Goal: Information Seeking & Learning: Learn about a topic

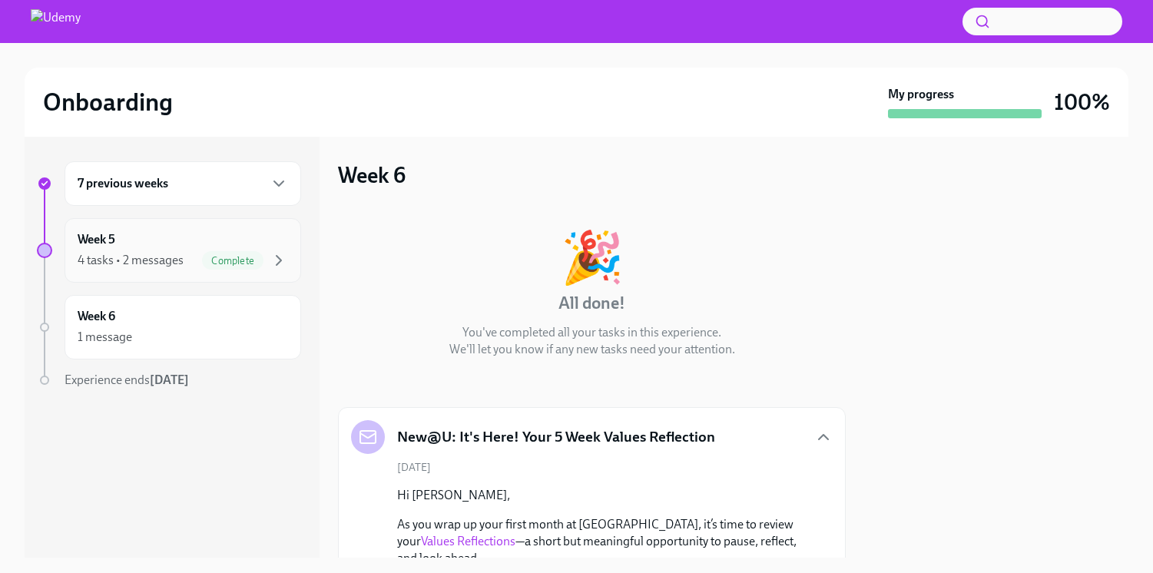
scroll to position [270, 0]
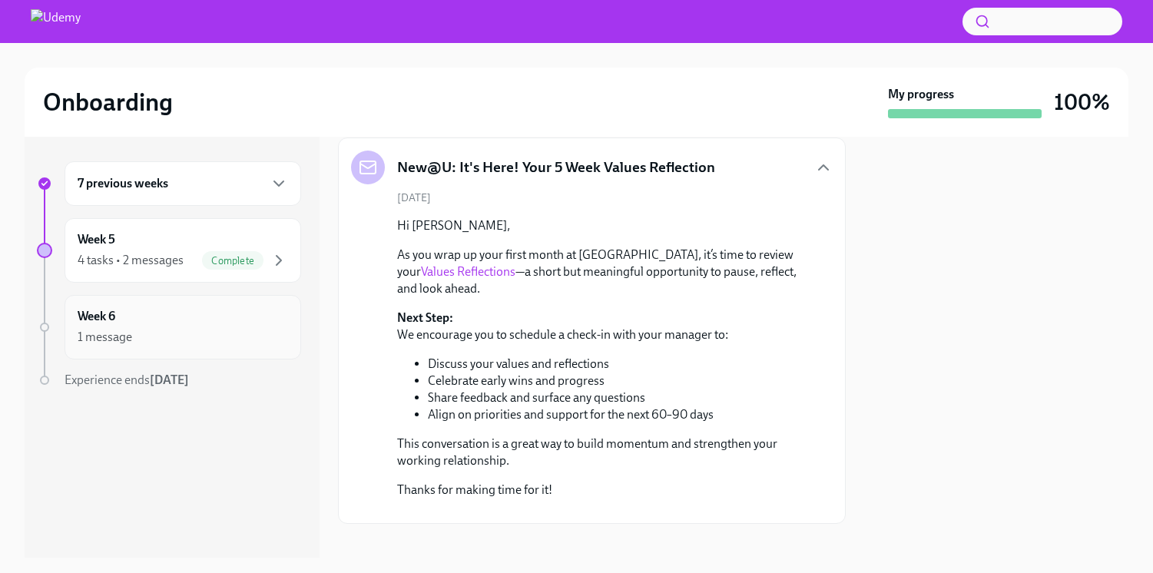
click at [129, 339] on div "1 message" at bounding box center [105, 337] width 55 height 17
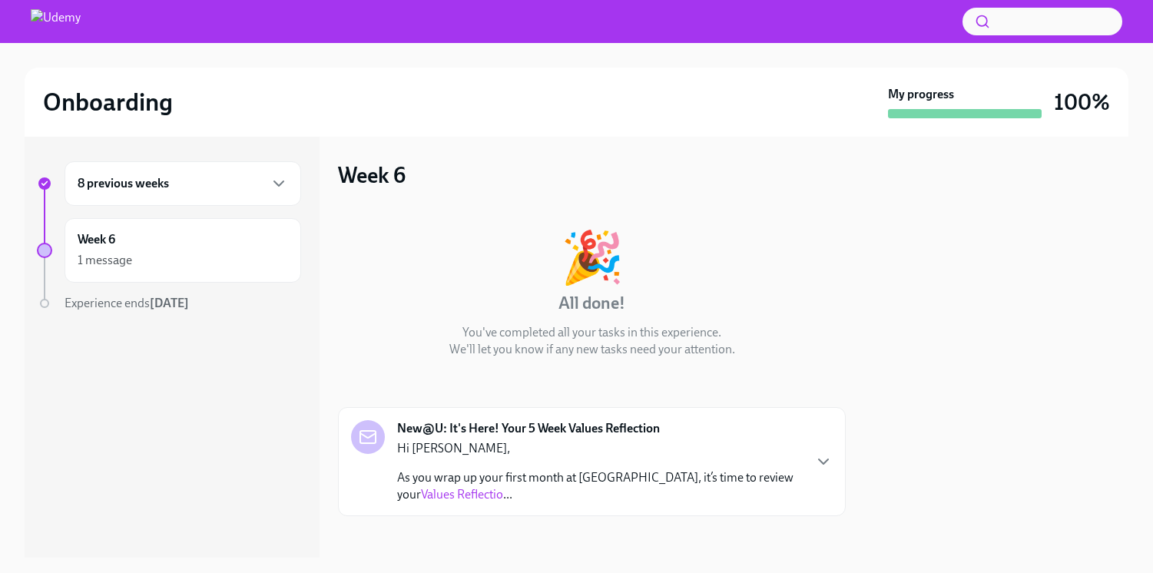
scroll to position [8, 0]
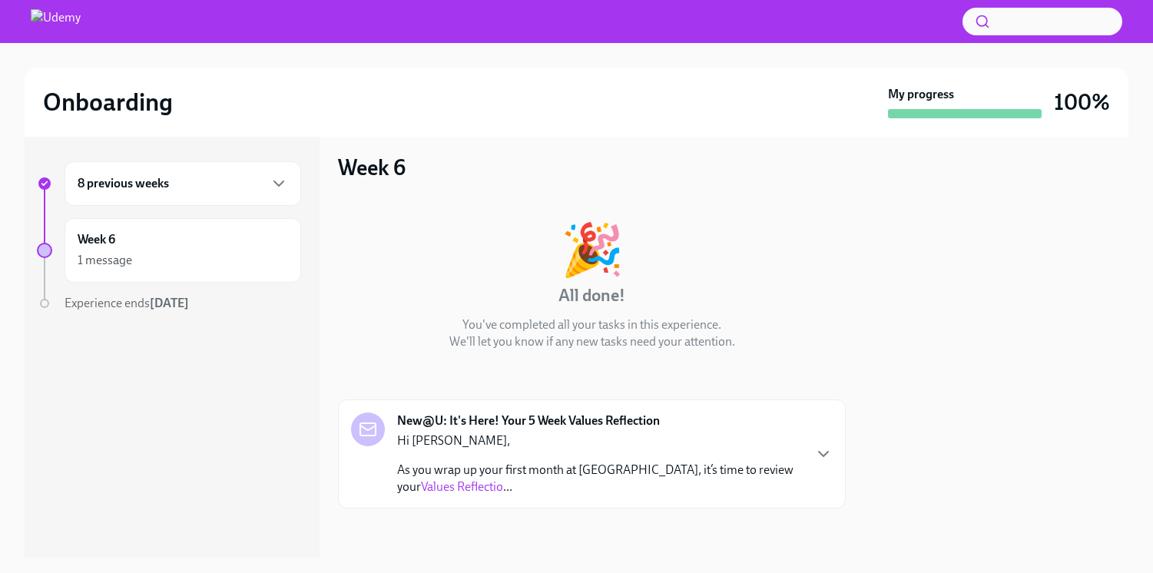
click at [812, 453] on div "New@U: It's Here! Your 5 Week Values Reflection Hi [PERSON_NAME], As you wrap u…" at bounding box center [591, 453] width 481 height 83
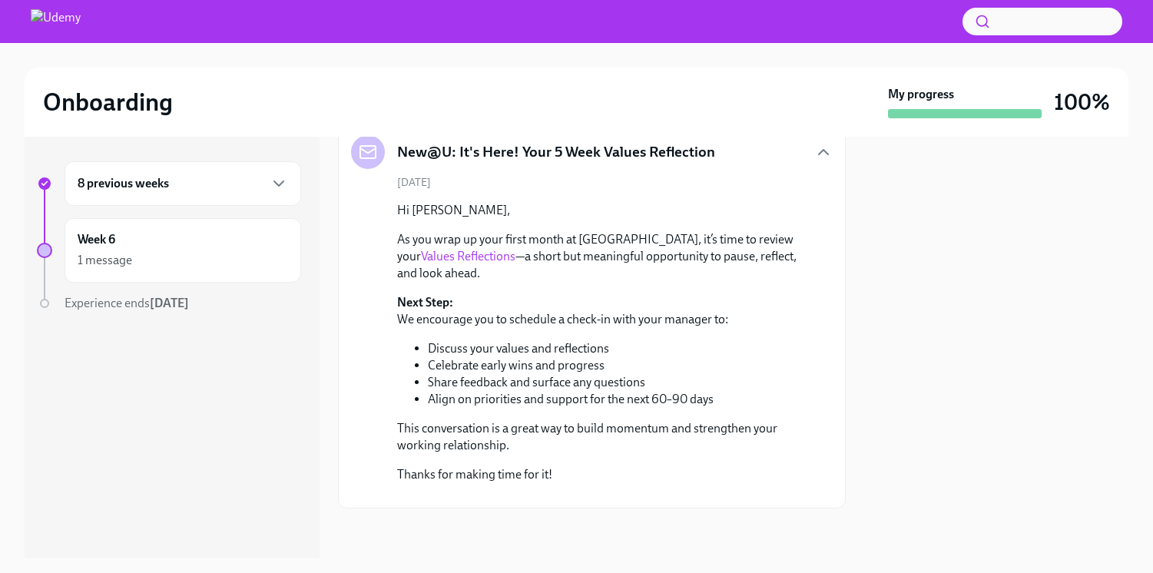
scroll to position [305, 0]
click at [515, 249] on link "Values Reflections" at bounding box center [468, 256] width 94 height 15
click at [901, 269] on div at bounding box center [996, 347] width 264 height 421
click at [232, 242] on div "Week 6 1 message" at bounding box center [183, 250] width 210 height 38
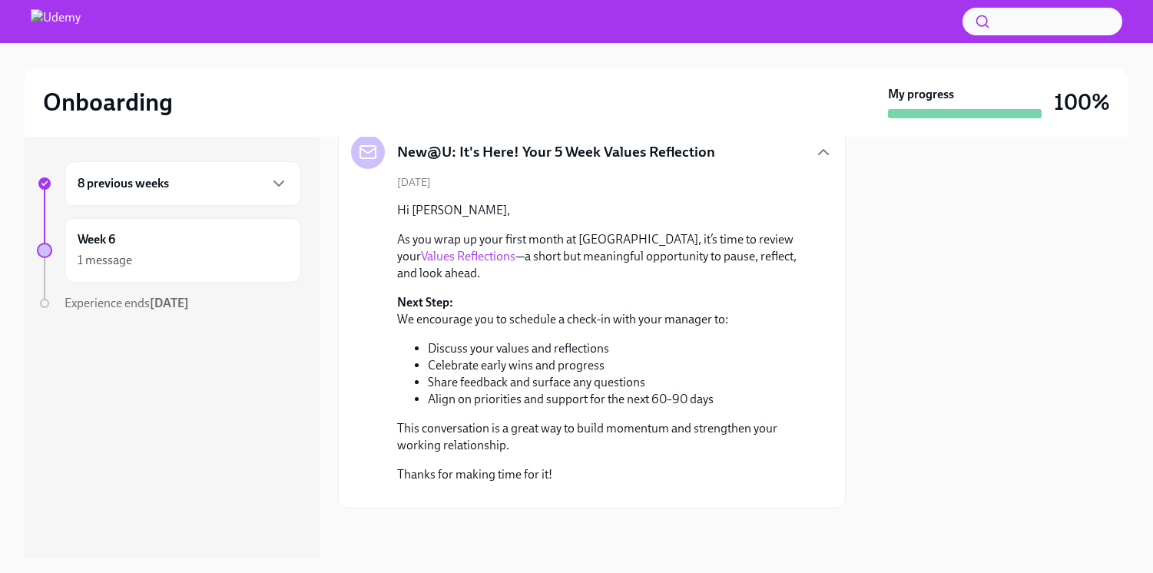
scroll to position [384, 0]
click at [141, 305] on span "Experience ends Sep 29th" at bounding box center [126, 303] width 124 height 15
click at [47, 302] on div at bounding box center [44, 303] width 9 height 9
